Goal: Information Seeking & Learning: Learn about a topic

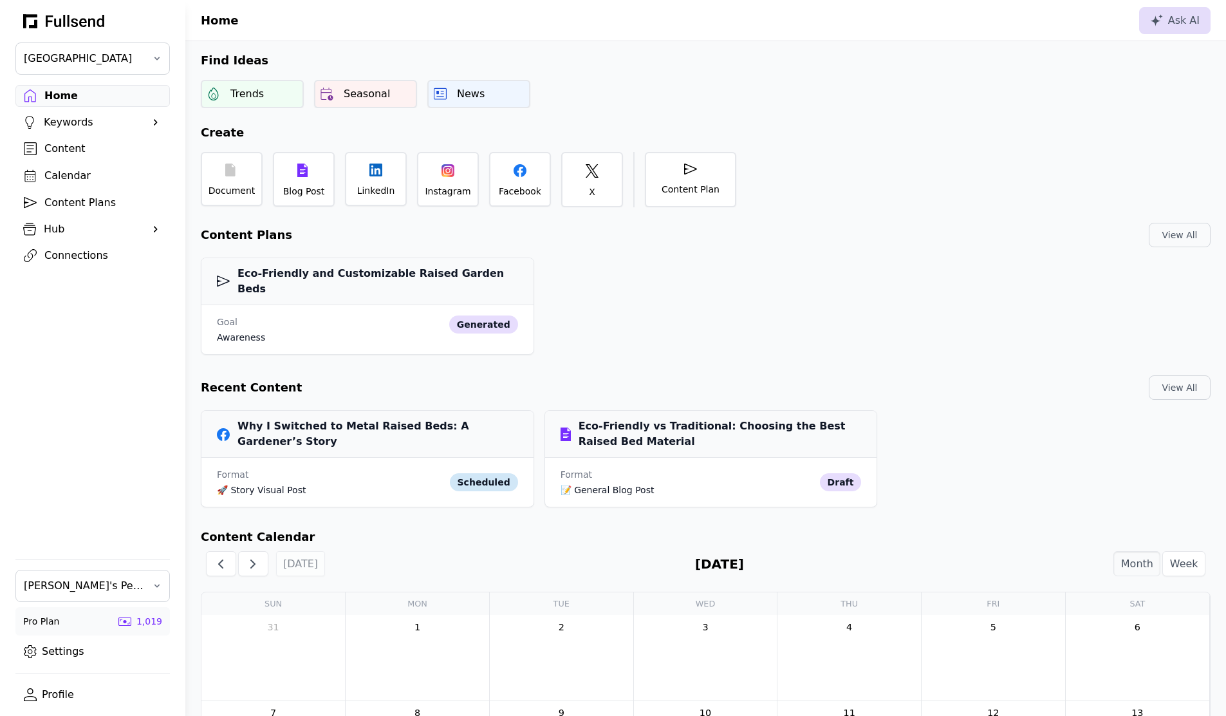
click at [51, 150] on div "Content" at bounding box center [102, 148] width 117 height 15
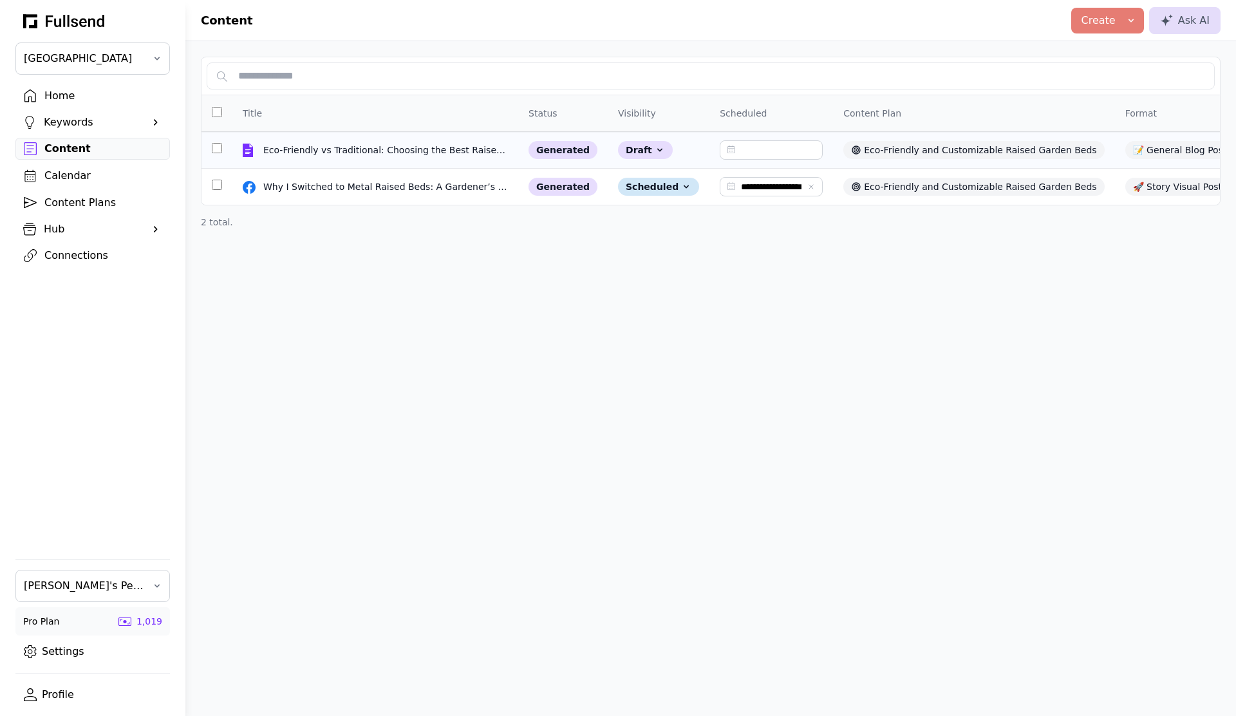
click at [374, 159] on td "Eco-Friendly vs Traditional: Choosing the Best Raised Bed Material Eco-Friendly…" at bounding box center [375, 150] width 286 height 37
select select "**"
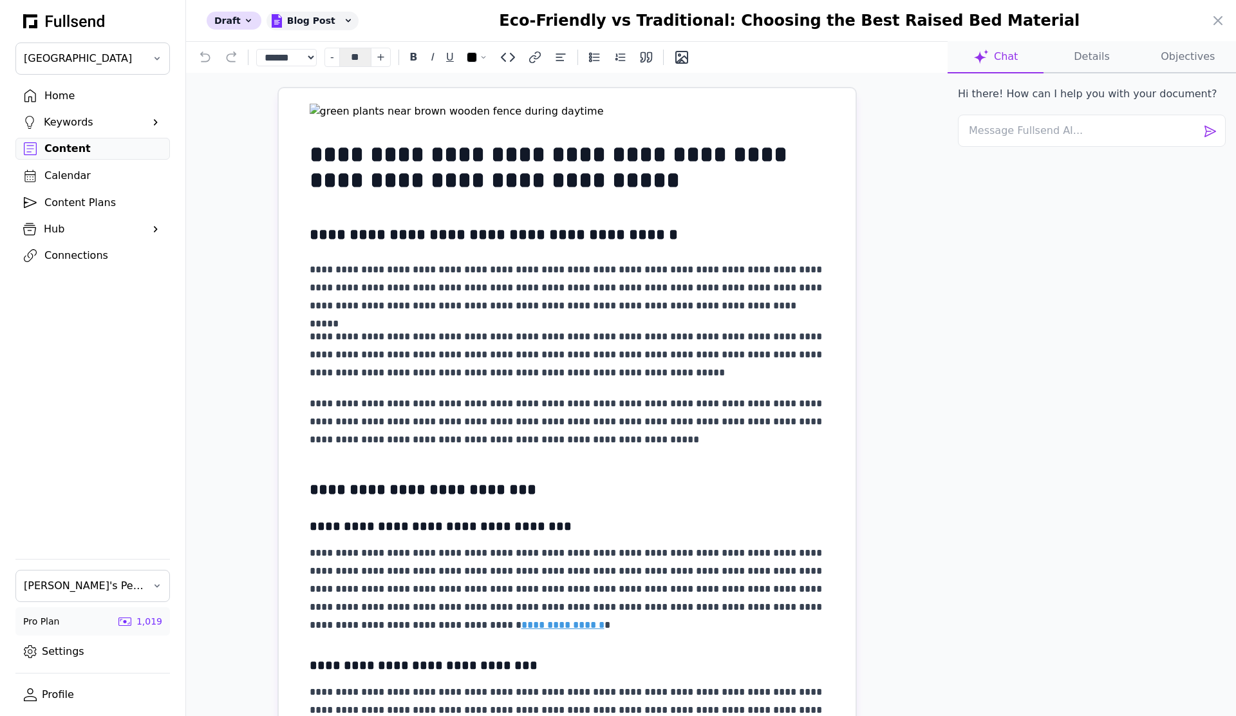
click at [59, 93] on div at bounding box center [618, 358] width 1236 height 716
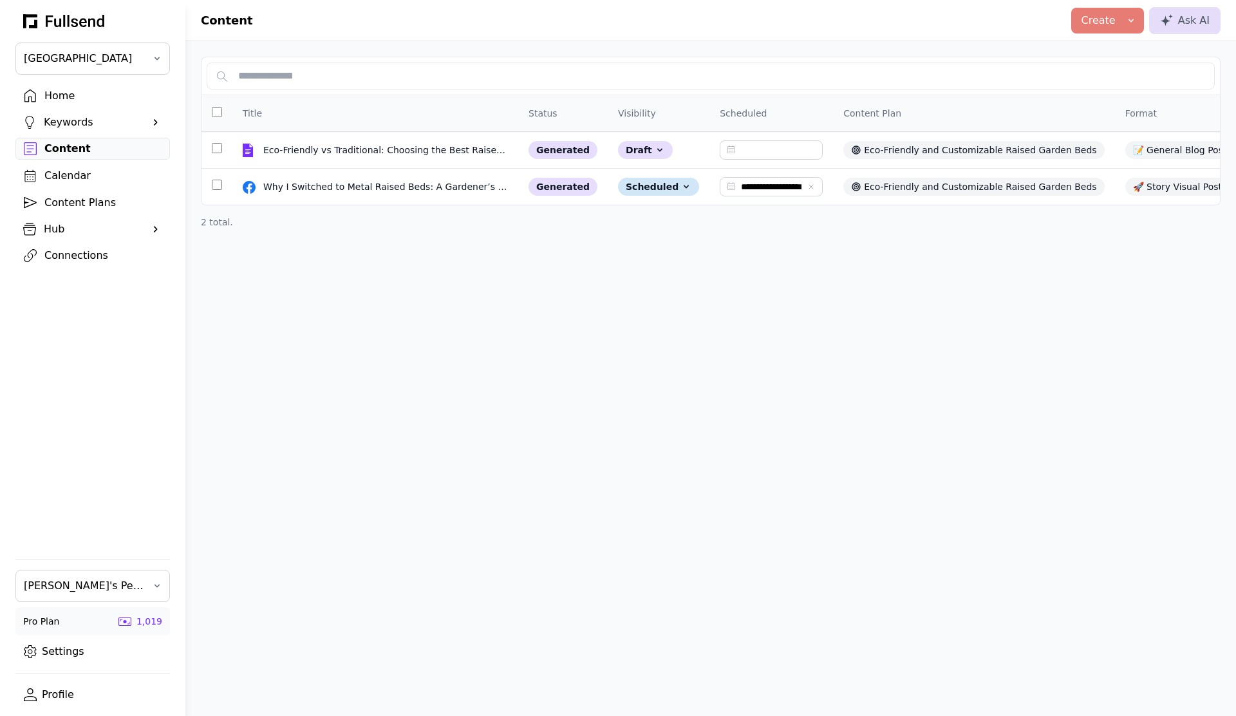
click at [83, 94] on div "Home" at bounding box center [102, 95] width 117 height 15
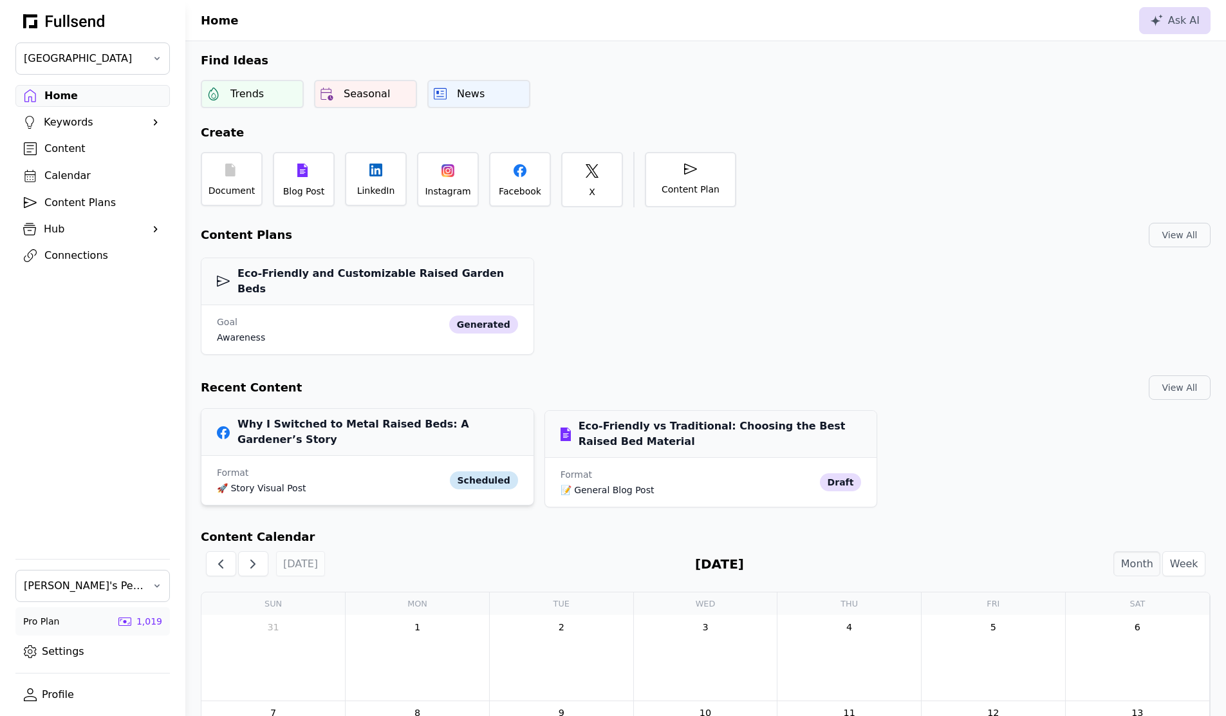
click at [372, 426] on div "Why I Switched to Metal Raised Beds: A Gardener’s Story" at bounding box center [367, 432] width 332 height 47
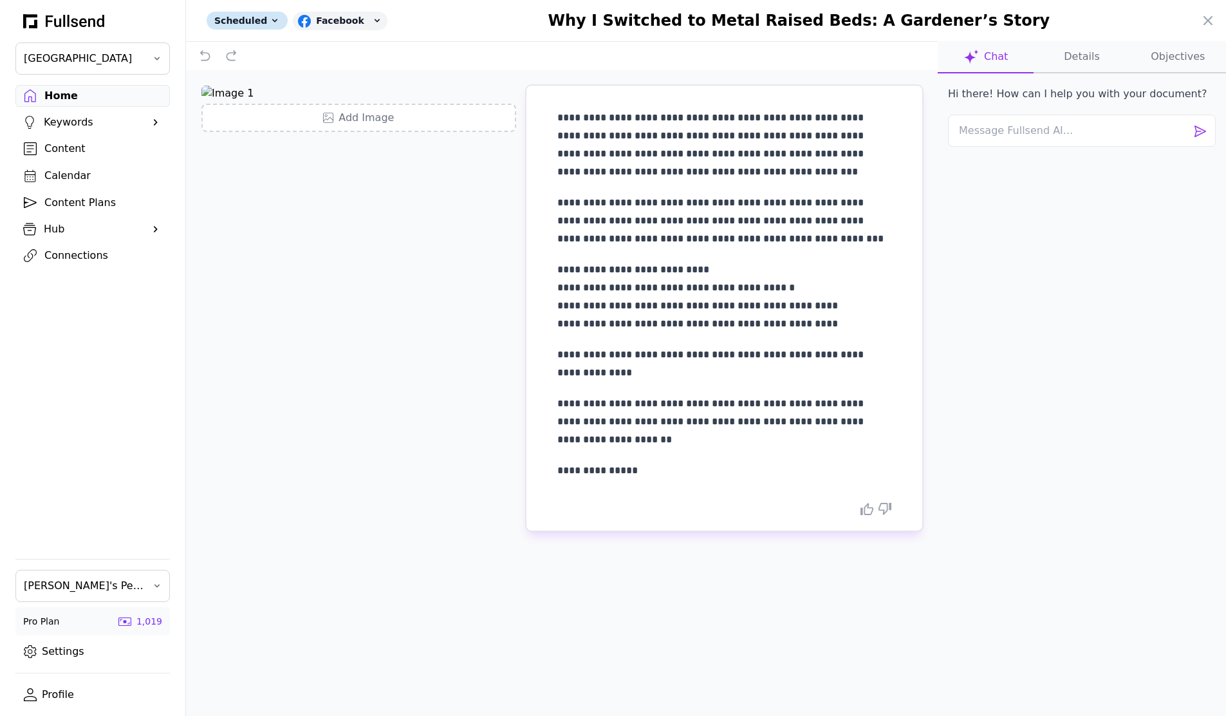
click at [1196, 24] on div "Why I Switched to Metal Raised Beds: A Gardener’s Story" at bounding box center [840, 20] width 720 height 21
click at [1208, 22] on icon at bounding box center [1208, 20] width 15 height 15
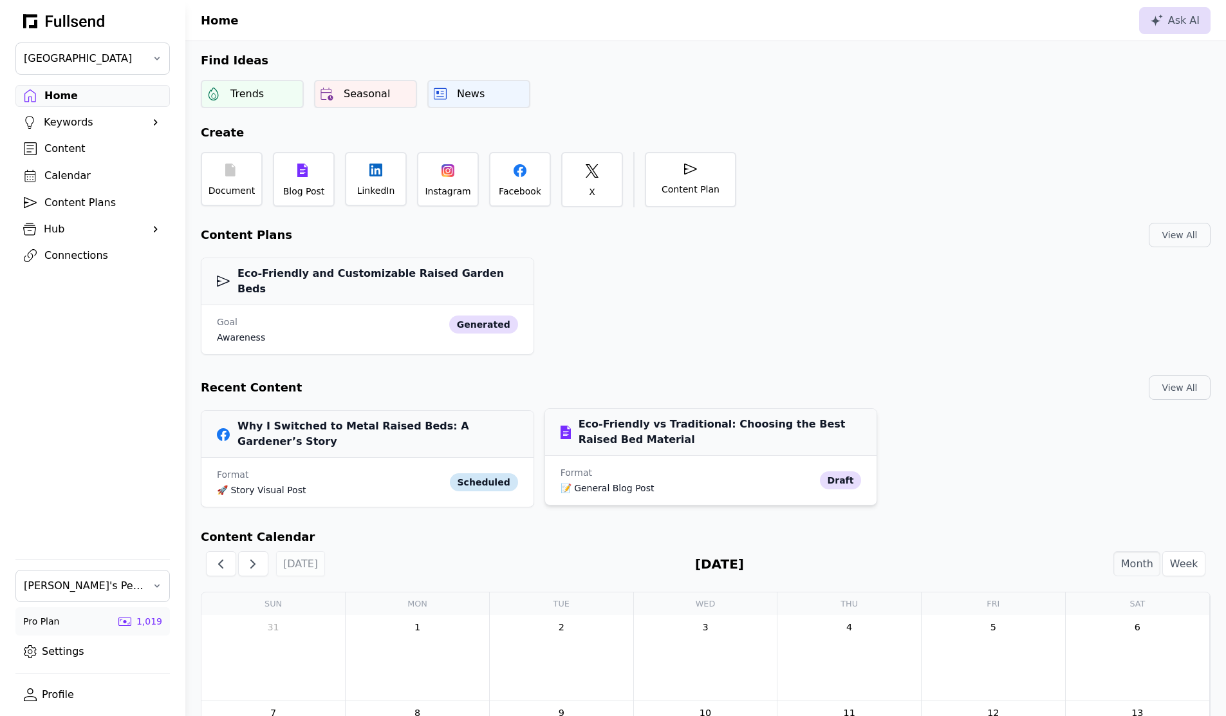
click at [655, 434] on div "Eco-Friendly vs Traditional: Choosing the Best Raised Bed Material" at bounding box center [711, 432] width 332 height 47
select select "**"
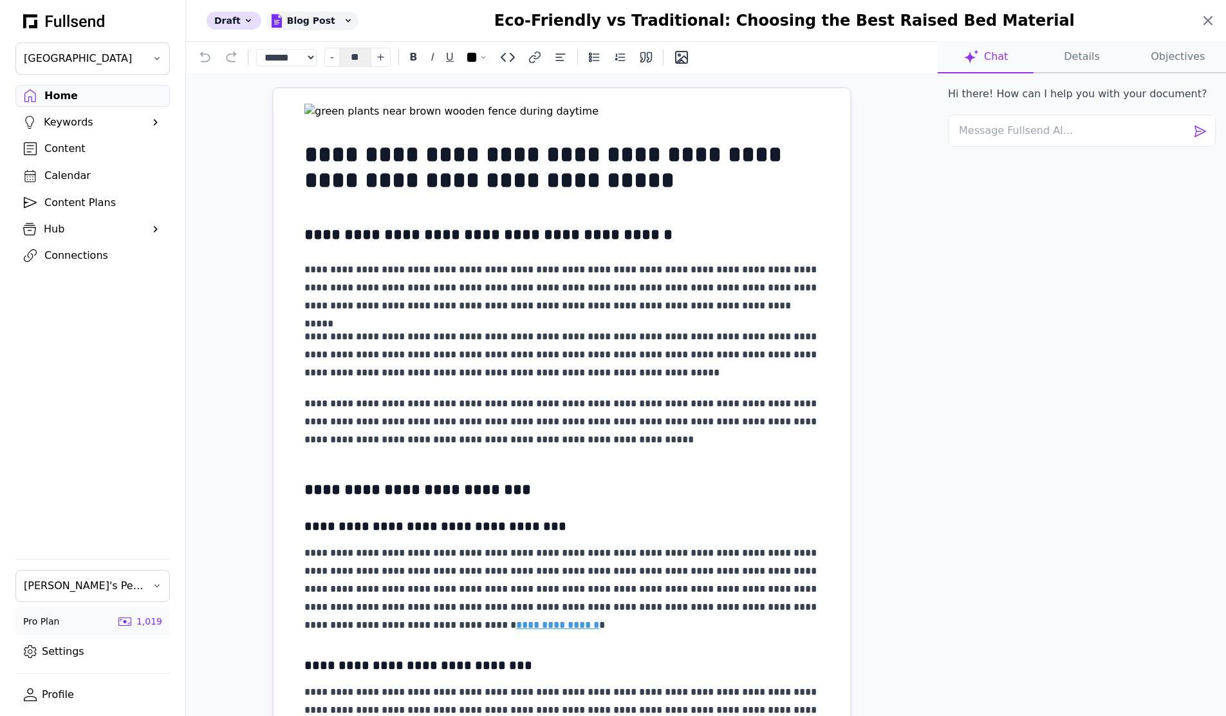
click at [1215, 24] on icon at bounding box center [1208, 20] width 15 height 15
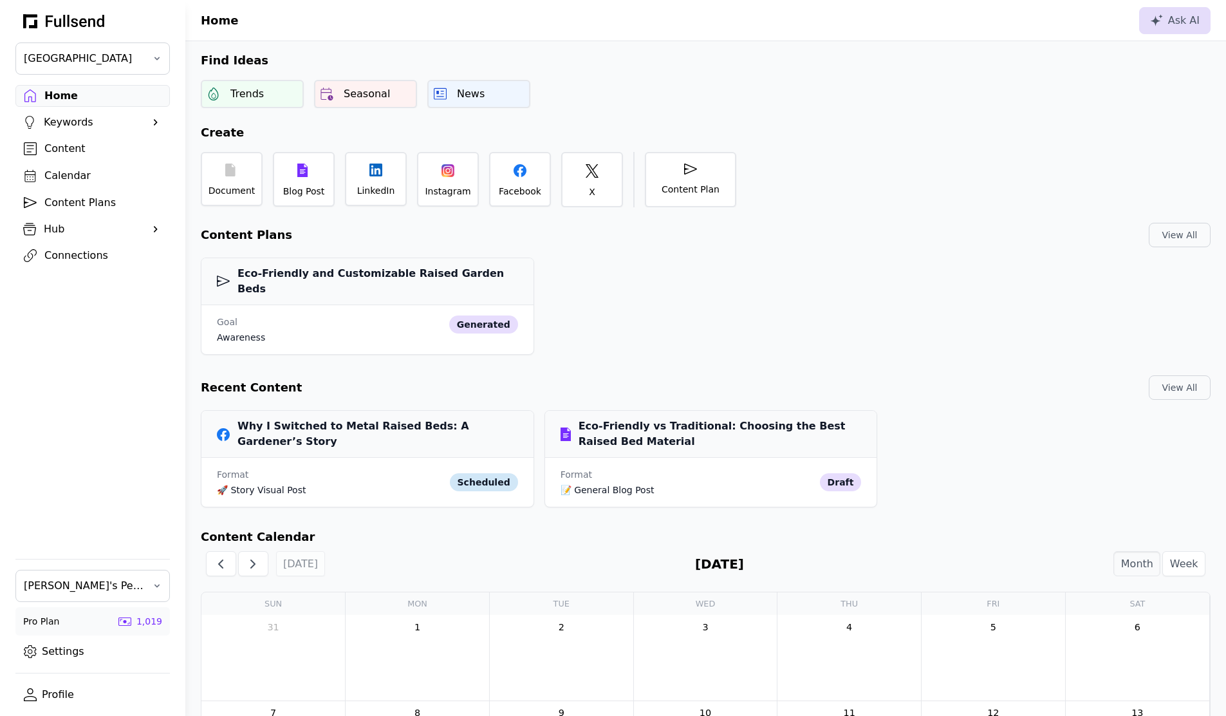
click at [70, 142] on div "Content" at bounding box center [102, 148] width 117 height 15
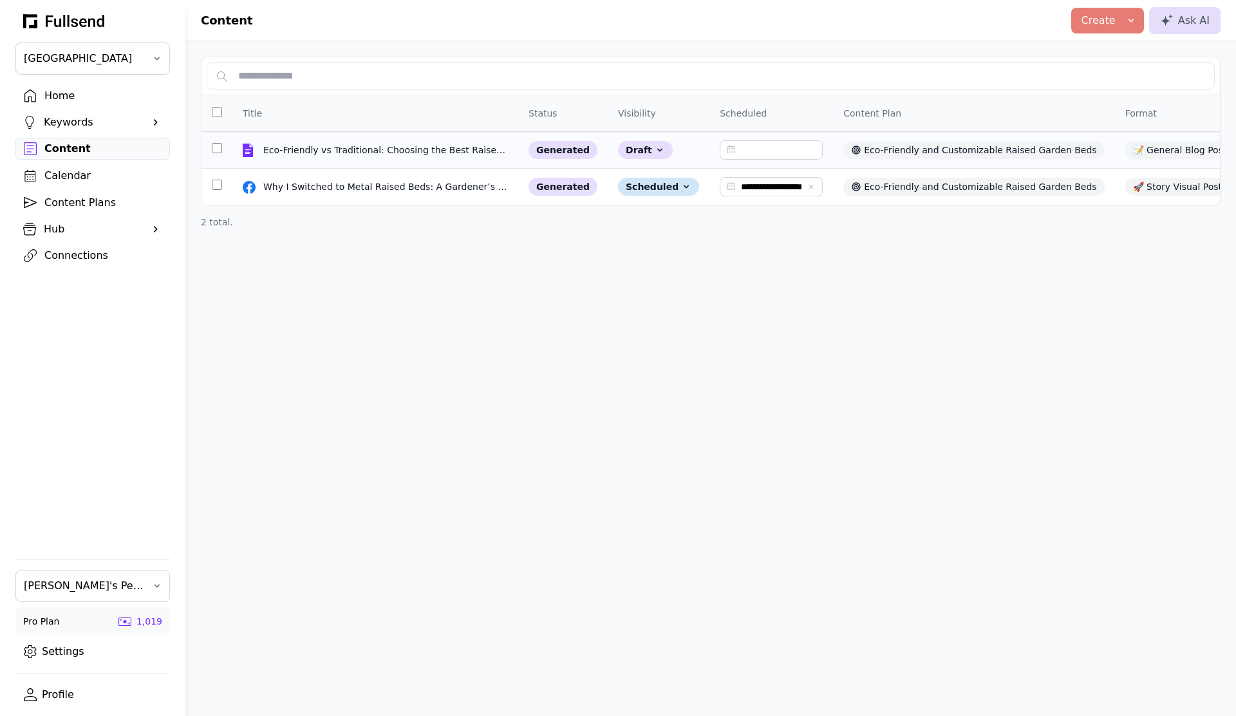
click at [382, 157] on td "Eco-Friendly vs Traditional: Choosing the Best Raised Bed Material Eco-Friendly…" at bounding box center [375, 150] width 286 height 37
select select "**"
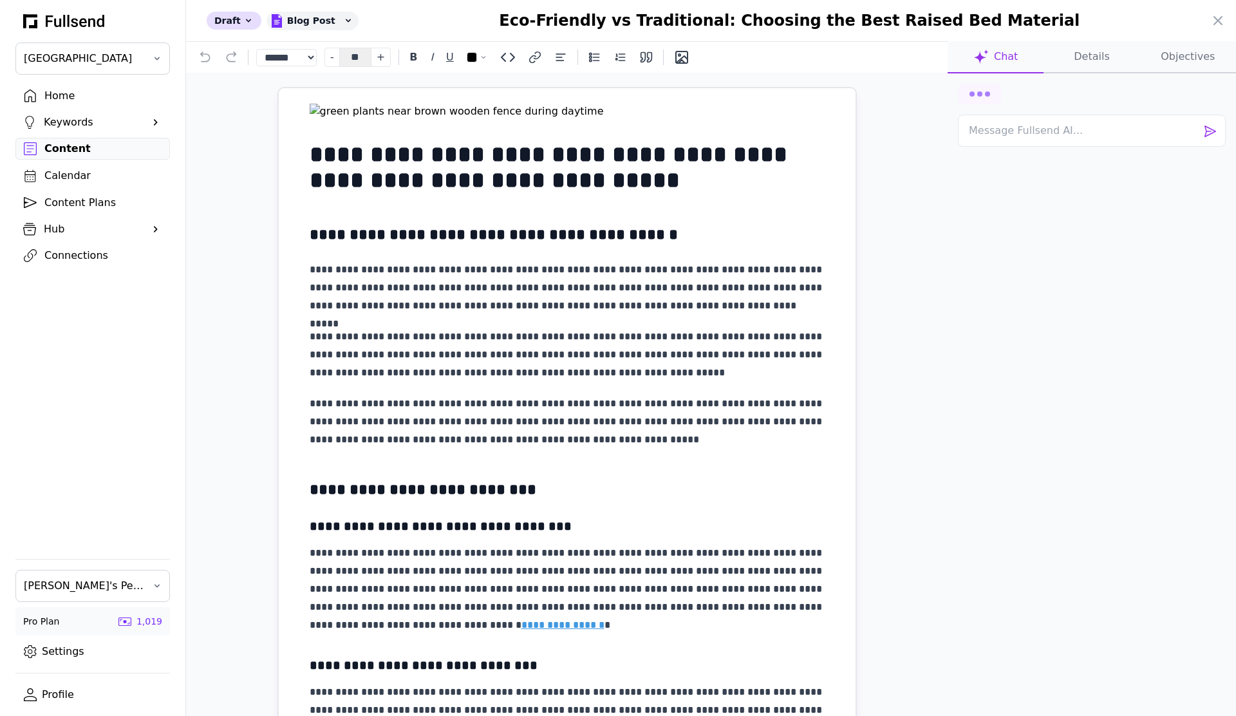
click at [133, 303] on div at bounding box center [618, 358] width 1236 height 716
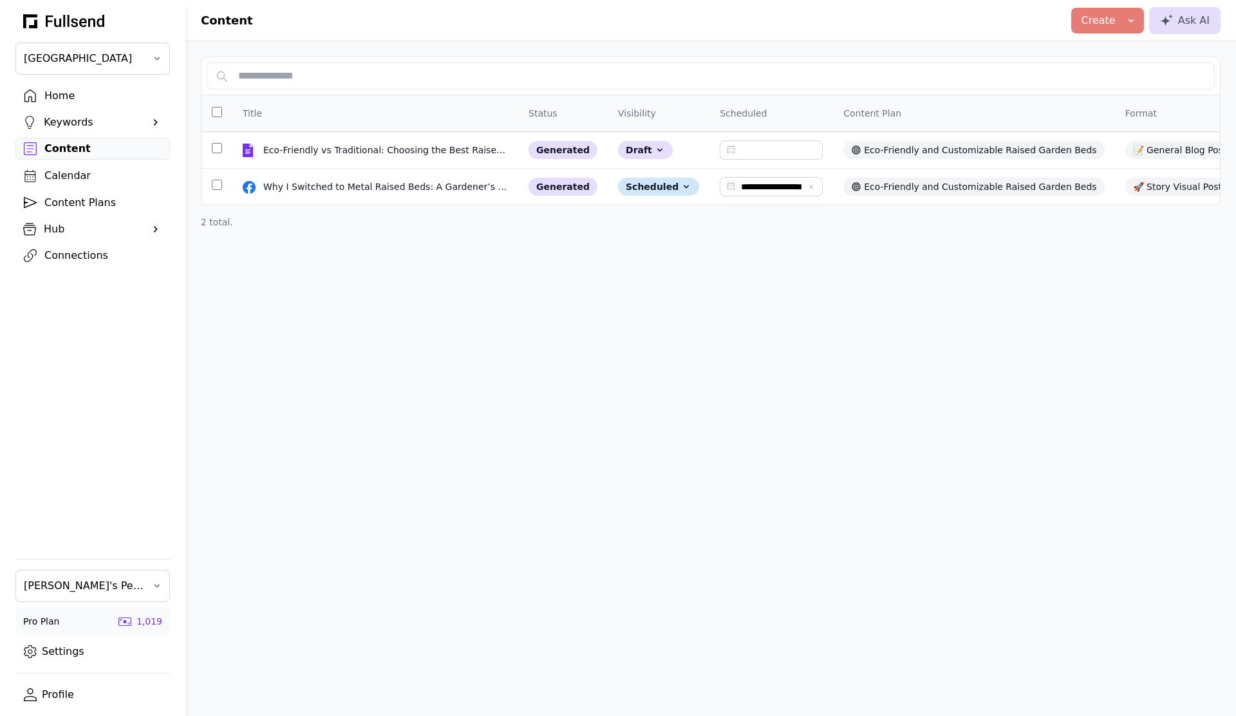
click at [94, 202] on div "Content Plans" at bounding box center [102, 202] width 117 height 15
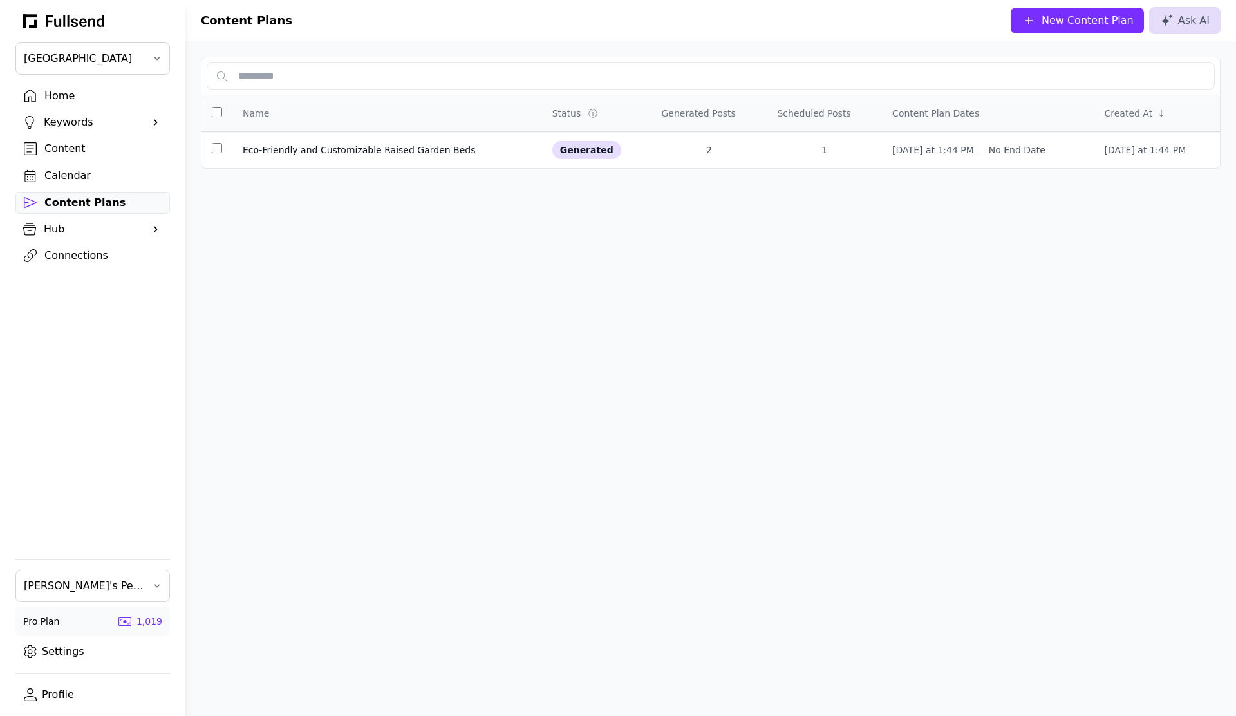
click at [100, 155] on div "Content" at bounding box center [102, 148] width 117 height 15
